Goal: Task Accomplishment & Management: Manage account settings

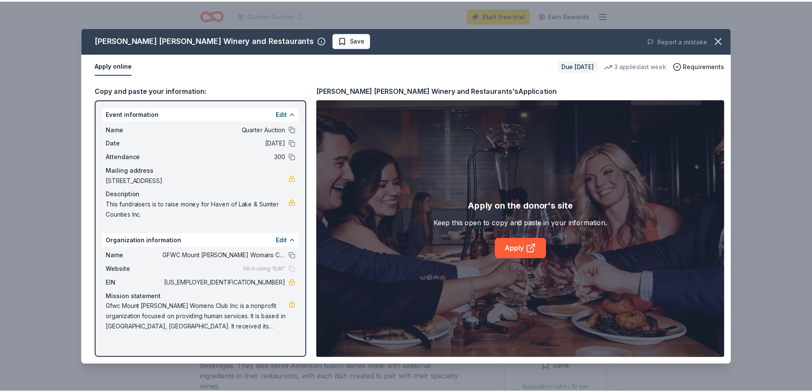
scroll to position [210, 0]
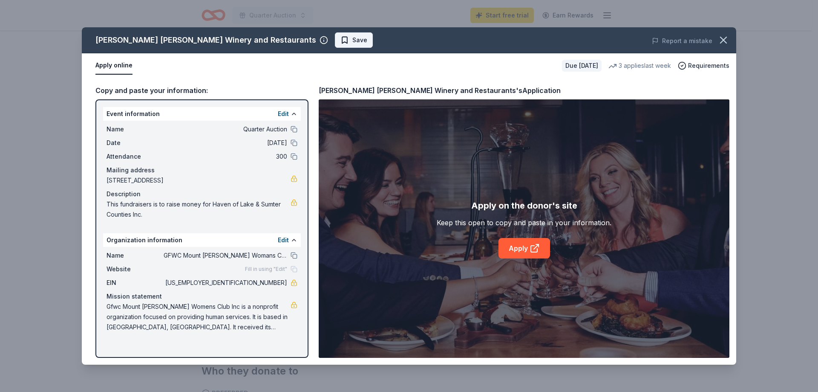
click at [353, 40] on span "Save" at bounding box center [360, 40] width 15 height 10
drag, startPoint x: 90, startPoint y: 39, endPoint x: 314, endPoint y: 375, distance: 404.0
click at [314, 375] on div "[PERSON_NAME] [PERSON_NAME] Winery and Restaurants Saved Report a mistake Apply…" at bounding box center [409, 196] width 818 height 392
drag, startPoint x: 88, startPoint y: 85, endPoint x: 107, endPoint y: 90, distance: 19.4
click at [113, 90] on div "Copy and paste your information: Event information Edit Name Quarter Auction Da…" at bounding box center [409, 221] width 655 height 286
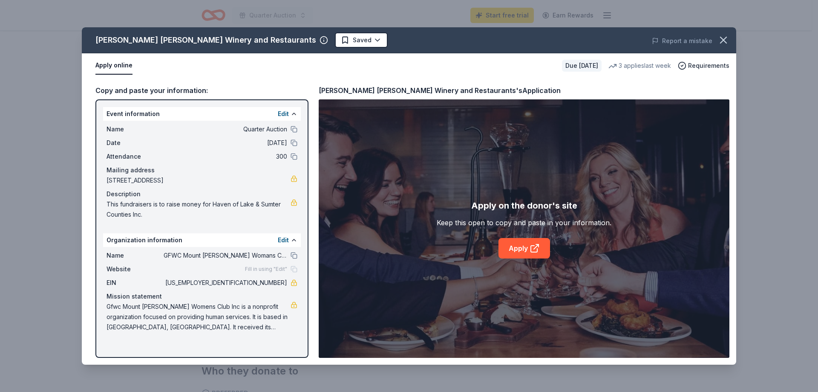
drag, startPoint x: 527, startPoint y: 87, endPoint x: 213, endPoint y: 353, distance: 411.6
click at [202, 367] on div "Cooper's Hawk Winery and Restaurants Saved Report a mistake Apply online Due in…" at bounding box center [409, 196] width 818 height 392
click at [725, 35] on icon "button" at bounding box center [724, 40] width 12 height 12
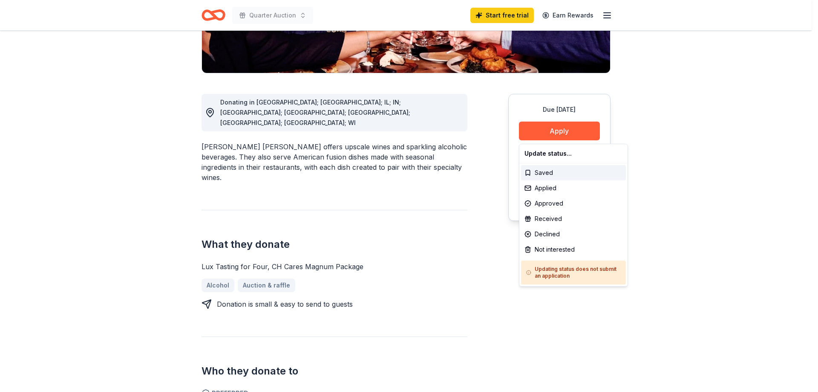
click at [560, 172] on div "Saved" at bounding box center [573, 172] width 105 height 15
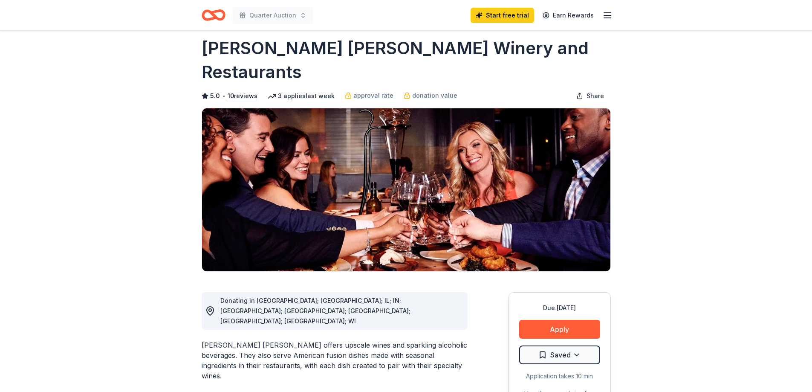
scroll to position [0, 0]
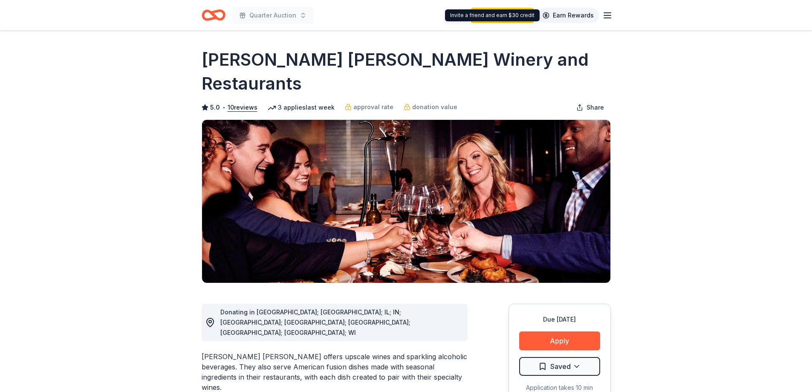
click at [578, 12] on link "Earn Rewards" at bounding box center [568, 15] width 61 height 15
click at [615, 14] on div "Quarter Auction Start free trial Earn Rewards" at bounding box center [406, 15] width 436 height 30
click at [608, 14] on icon "button" at bounding box center [607, 15] width 10 height 10
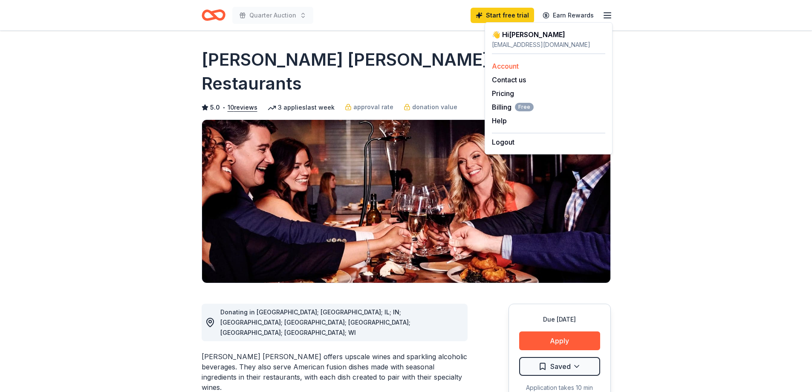
click at [514, 65] on link "Account" at bounding box center [505, 66] width 27 height 9
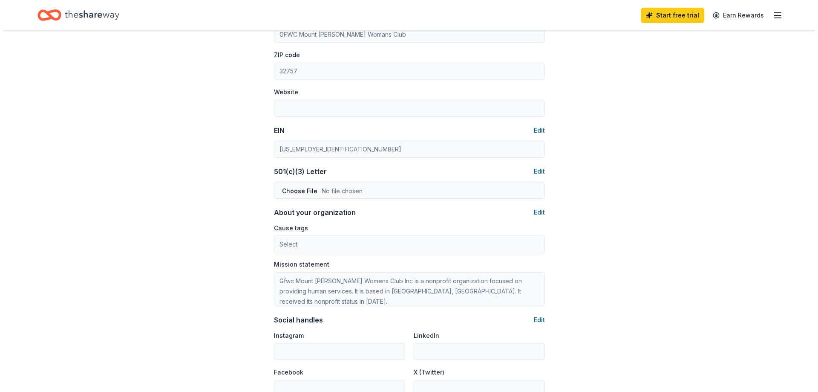
scroll to position [342, 0]
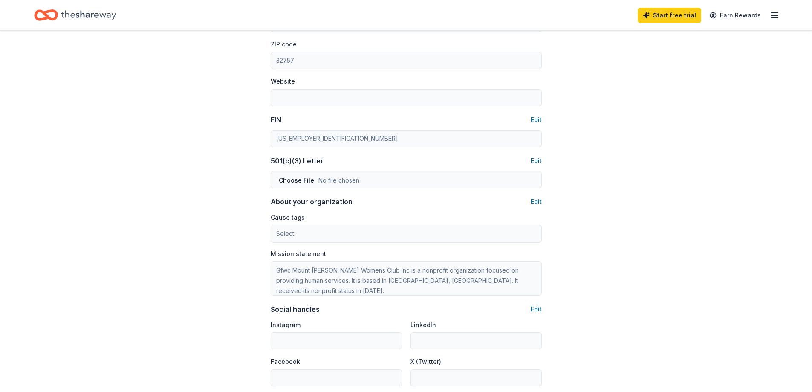
click at [536, 157] on button "Edit" at bounding box center [536, 161] width 11 height 10
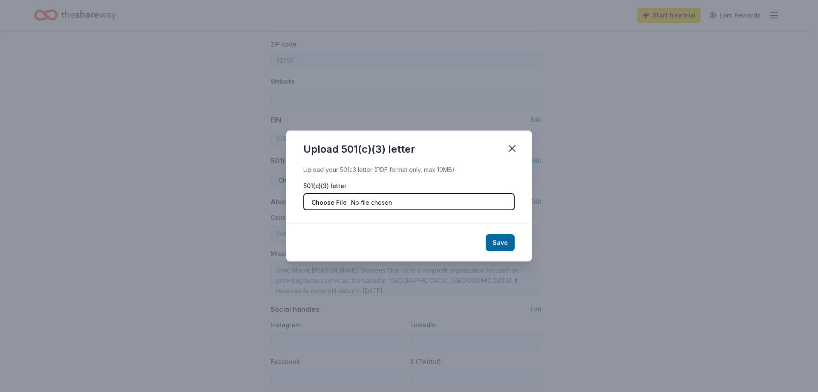
click at [407, 200] on input "file" at bounding box center [408, 201] width 211 height 17
type input "C:\fakepath\Certificate of Exemption 501(c)(3) (1).pdf"
click at [501, 239] on button "Save" at bounding box center [500, 242] width 29 height 17
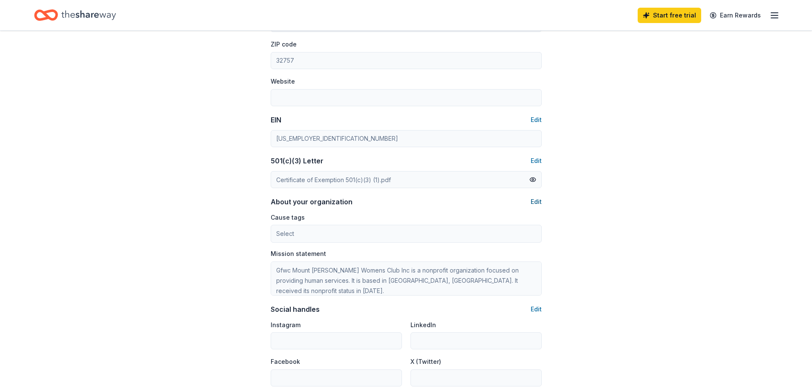
click at [536, 199] on button "Edit" at bounding box center [536, 202] width 11 height 10
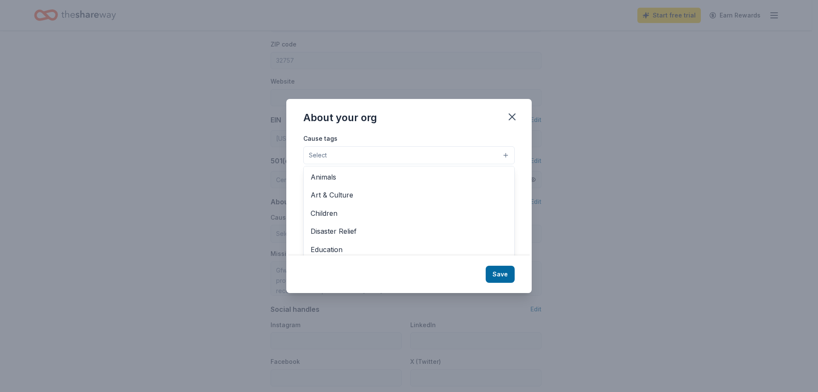
click at [503, 153] on button "Select" at bounding box center [408, 155] width 211 height 18
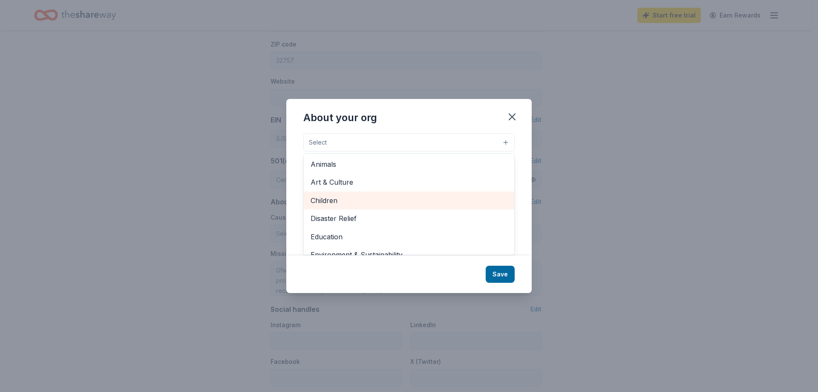
click at [326, 197] on span "Children" at bounding box center [409, 200] width 197 height 11
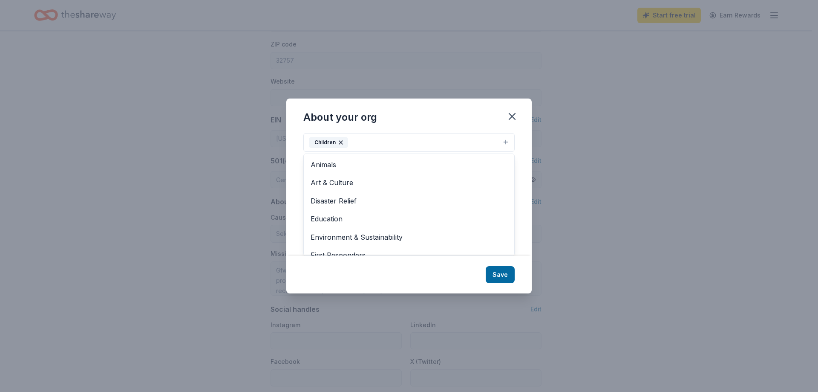
click at [497, 274] on div "About your org Cause tags Children Animals Art & Culture Disaster Relief Educat…" at bounding box center [409, 195] width 246 height 194
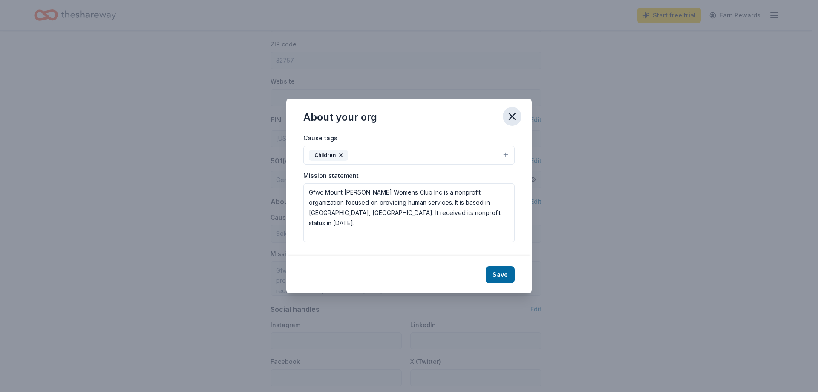
click at [515, 114] on icon "button" at bounding box center [512, 116] width 6 height 6
click at [505, 272] on button "Save" at bounding box center [500, 274] width 29 height 17
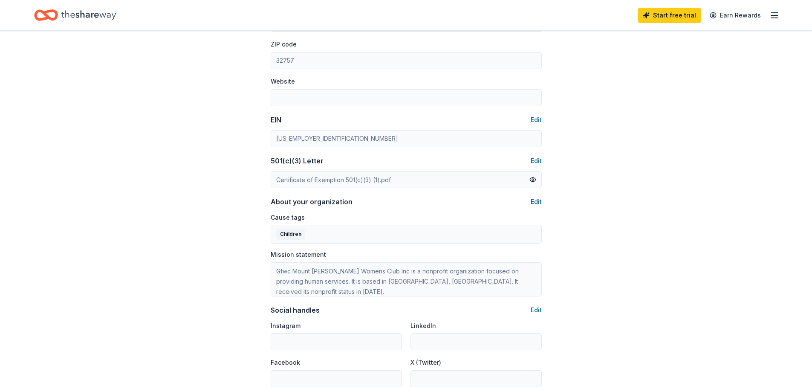
click at [534, 199] on button "Edit" at bounding box center [536, 202] width 11 height 10
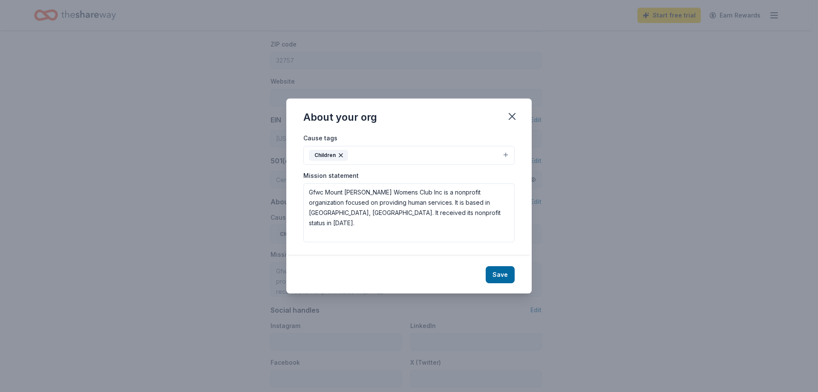
click at [507, 151] on button "Children" at bounding box center [408, 155] width 211 height 19
click at [499, 137] on div "Cause tags Children" at bounding box center [408, 149] width 211 height 32
click at [338, 153] on icon "button" at bounding box center [341, 155] width 7 height 7
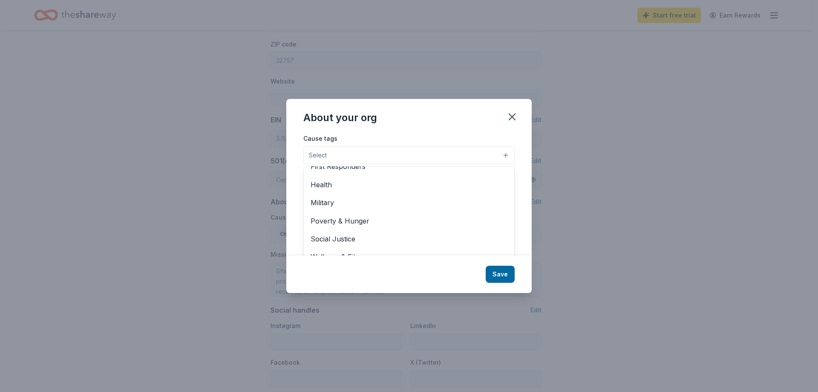
click at [503, 275] on div "About your org Cause tags Select Animals Art & Culture Children Disaster Relief…" at bounding box center [409, 196] width 246 height 194
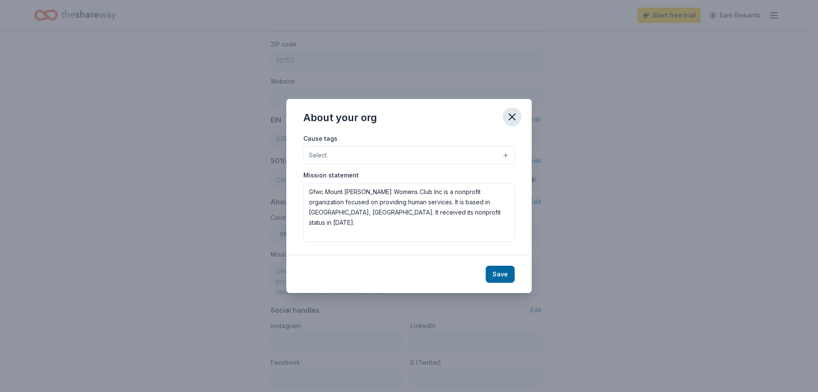
click at [512, 116] on icon "button" at bounding box center [512, 117] width 6 height 6
click at [494, 273] on button "Save" at bounding box center [500, 274] width 29 height 17
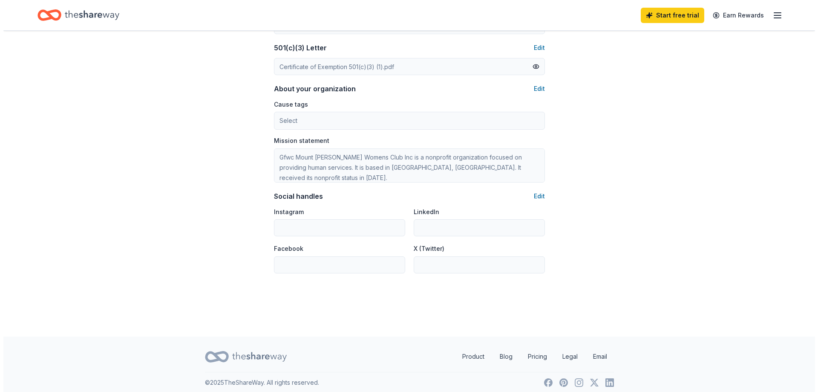
scroll to position [461, 0]
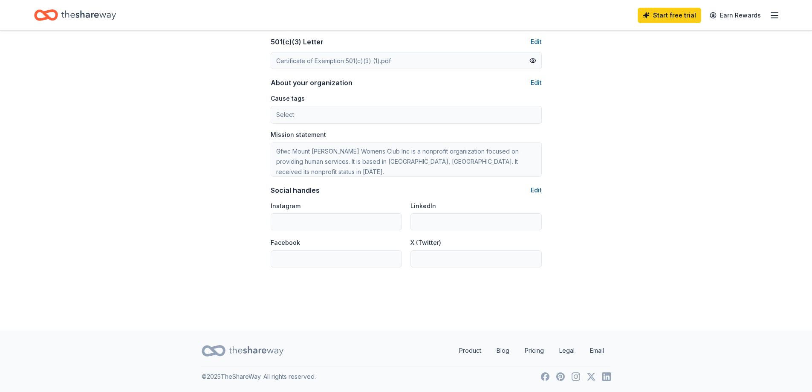
click at [535, 189] on button "Edit" at bounding box center [536, 190] width 11 height 10
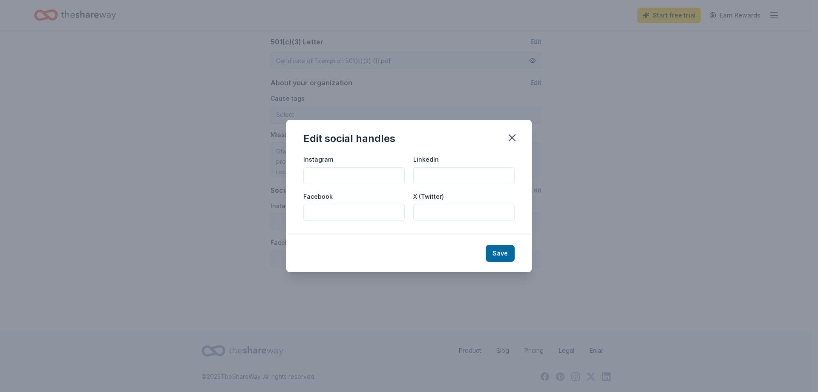
click at [307, 213] on input "Facebook" at bounding box center [353, 212] width 101 height 17
type input "GFWC Mount [PERSON_NAME] Womans Club"
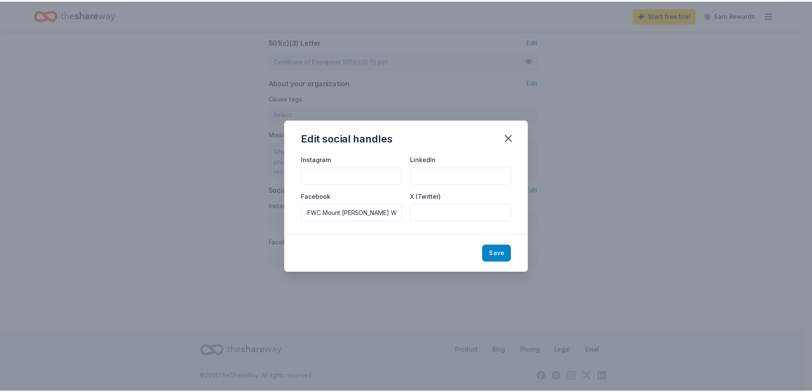
scroll to position [0, 0]
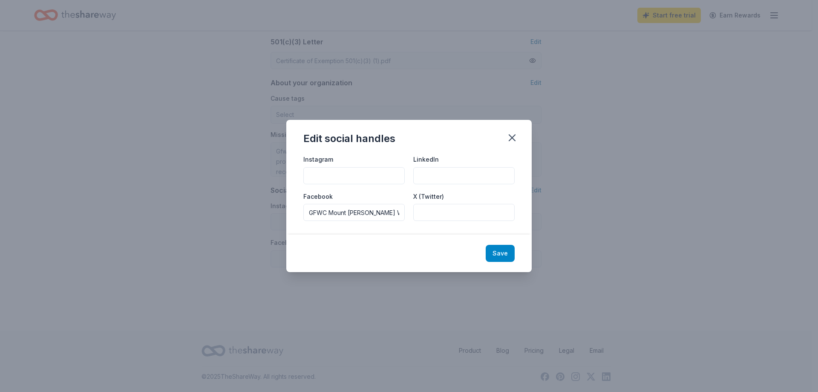
click at [502, 251] on button "Save" at bounding box center [500, 253] width 29 height 17
type input "GFWC Mount [PERSON_NAME] Womans Club"
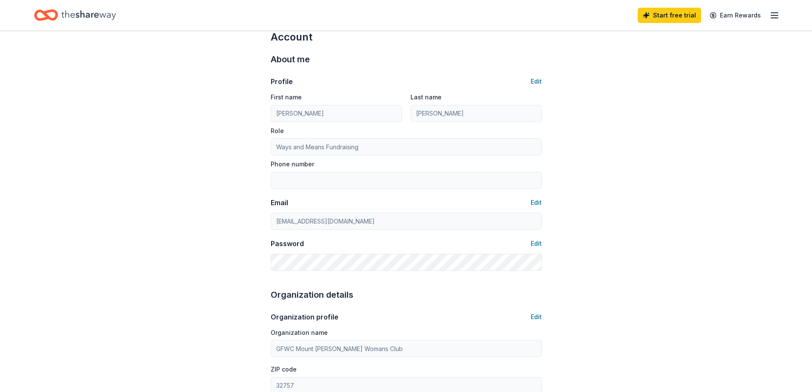
scroll to position [14, 0]
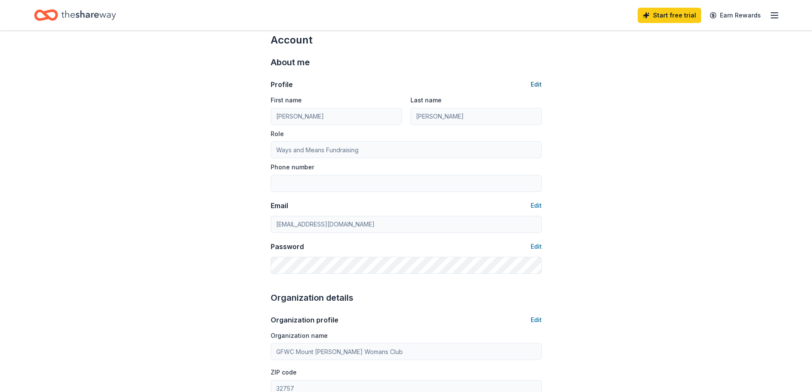
click at [539, 82] on button "Edit" at bounding box center [536, 84] width 11 height 10
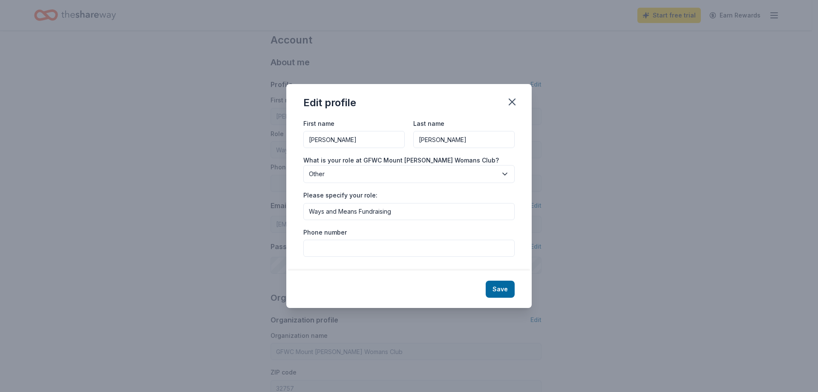
click at [315, 249] on input "Phone number" at bounding box center [408, 248] width 211 height 17
type input "407-491-1401"
click at [501, 285] on button "Save" at bounding box center [500, 288] width 29 height 17
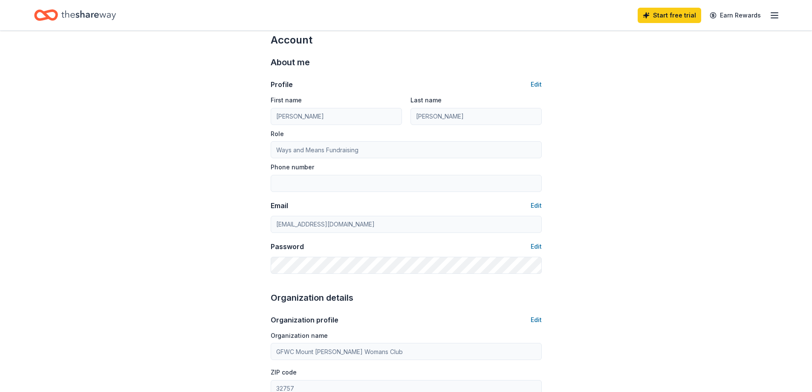
type input "407-491-1401"
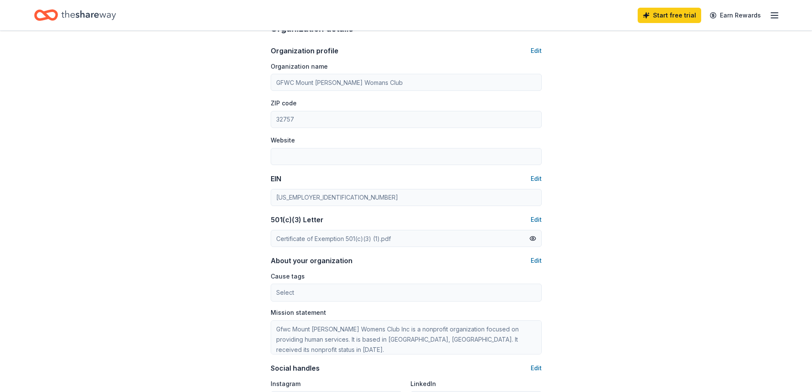
scroll to position [294, 0]
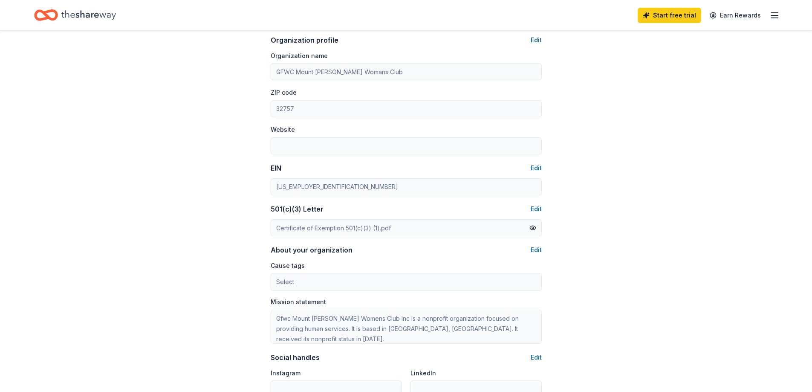
click at [534, 36] on button "Edit" at bounding box center [536, 40] width 11 height 10
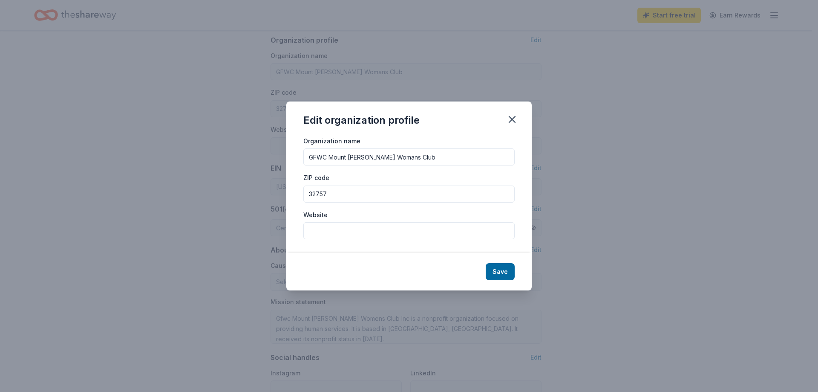
click at [309, 233] on input "Website" at bounding box center [408, 230] width 211 height 17
type input "www.GFWCMTWC.com"
click at [503, 269] on button "Save" at bounding box center [500, 271] width 29 height 17
type input "www.GFWCMTWC.com"
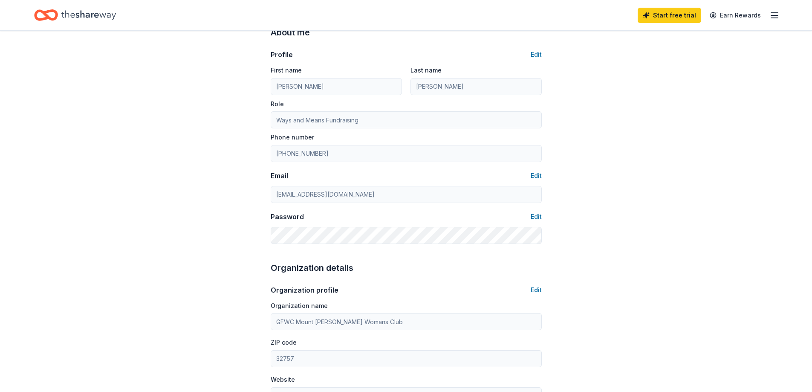
scroll to position [0, 0]
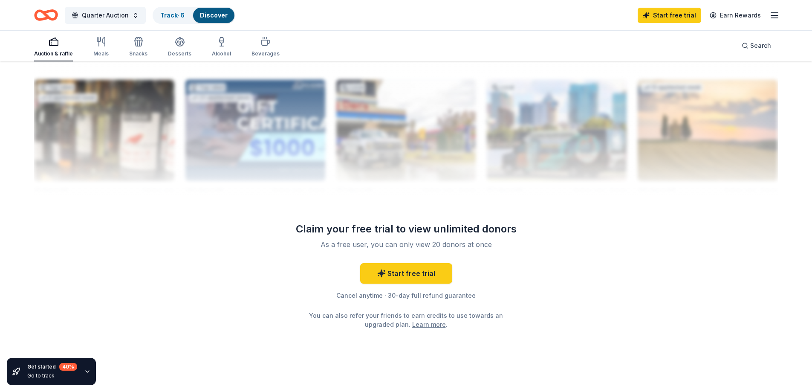
scroll to position [840, 0]
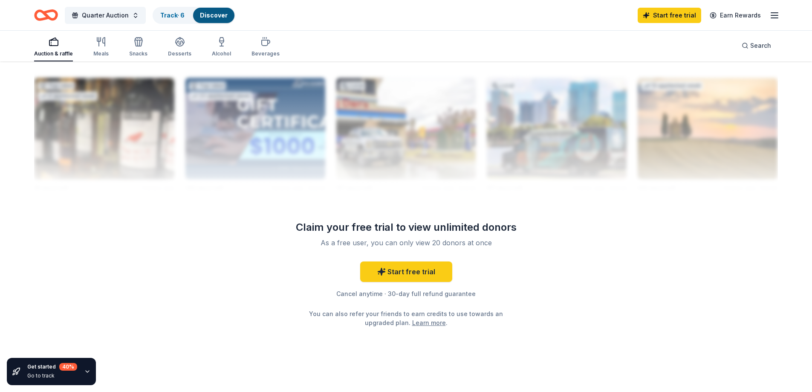
click at [131, 118] on div at bounding box center [406, 125] width 744 height 136
drag, startPoint x: 229, startPoint y: 126, endPoint x: 257, endPoint y: 124, distance: 28.2
click at [236, 125] on div at bounding box center [406, 125] width 744 height 136
click at [601, 121] on div at bounding box center [406, 125] width 744 height 136
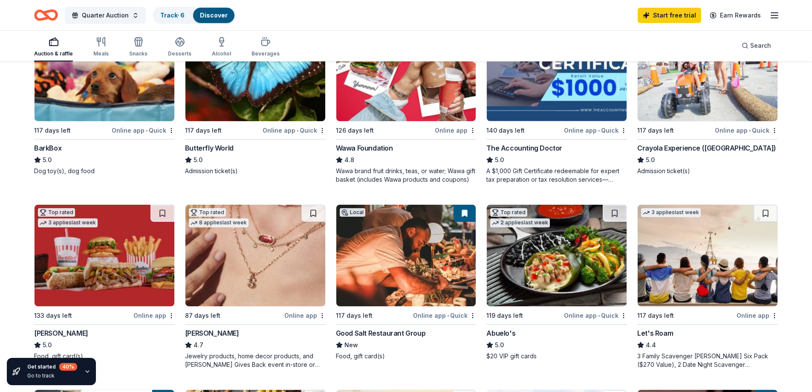
scroll to position [324, 0]
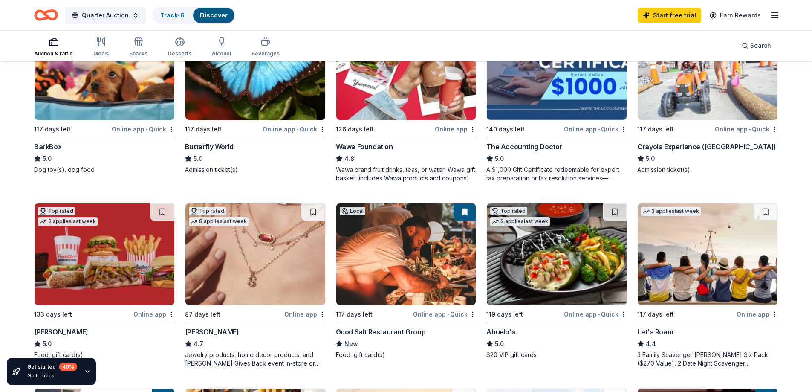
click at [376, 177] on div "Wawa brand fruit drinks, teas, or water; Wawa gift basket (includes Wawa produc…" at bounding box center [406, 173] width 141 height 17
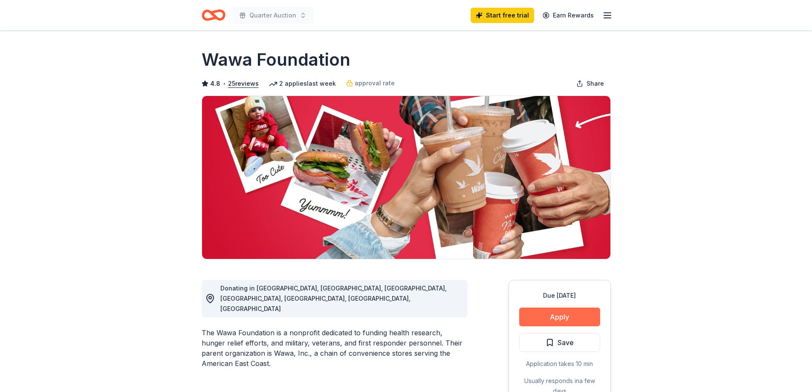
click at [553, 312] on button "Apply" at bounding box center [559, 316] width 81 height 19
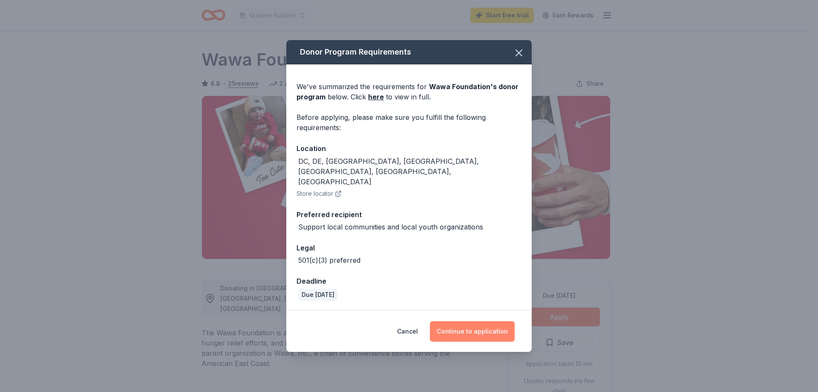
click at [471, 321] on button "Continue to application" at bounding box center [472, 331] width 85 height 20
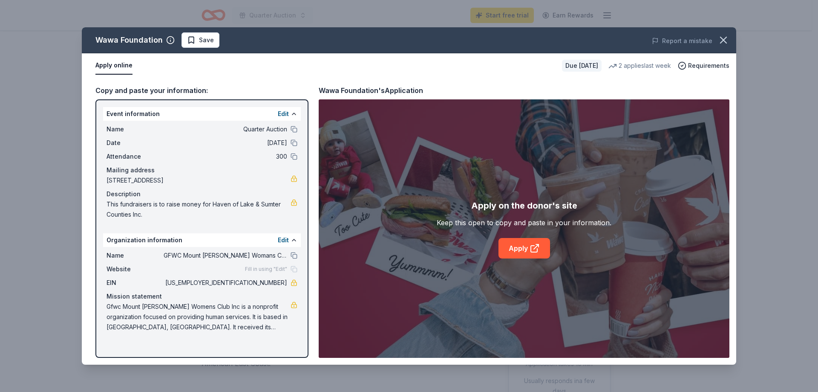
click at [272, 269] on span "Fill in using "Edit"" at bounding box center [266, 269] width 42 height 7
click at [514, 248] on link "Apply" at bounding box center [525, 248] width 52 height 20
